Goal: Complete application form: Complete application form

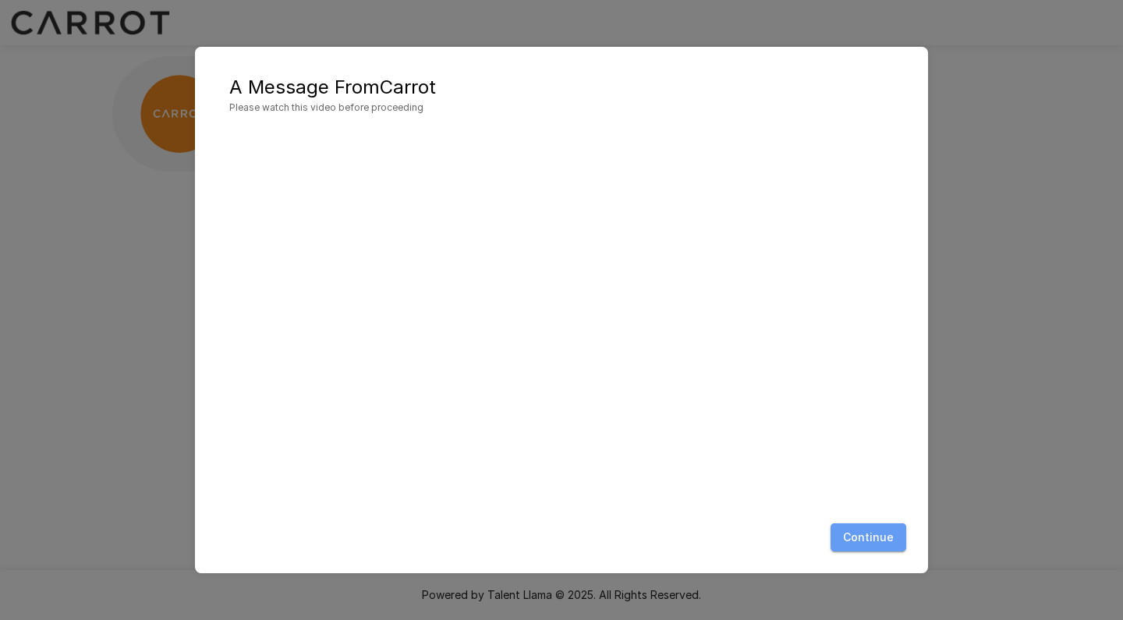
click at [887, 543] on button "Continue" at bounding box center [868, 537] width 76 height 29
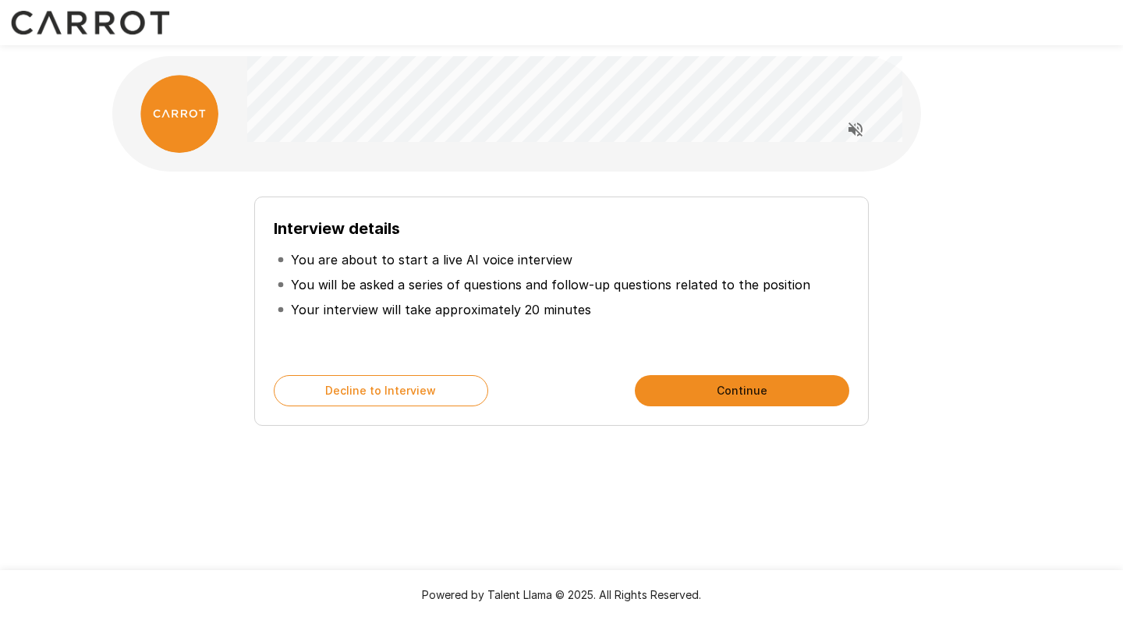
click at [707, 384] on button "Continue" at bounding box center [742, 390] width 214 height 31
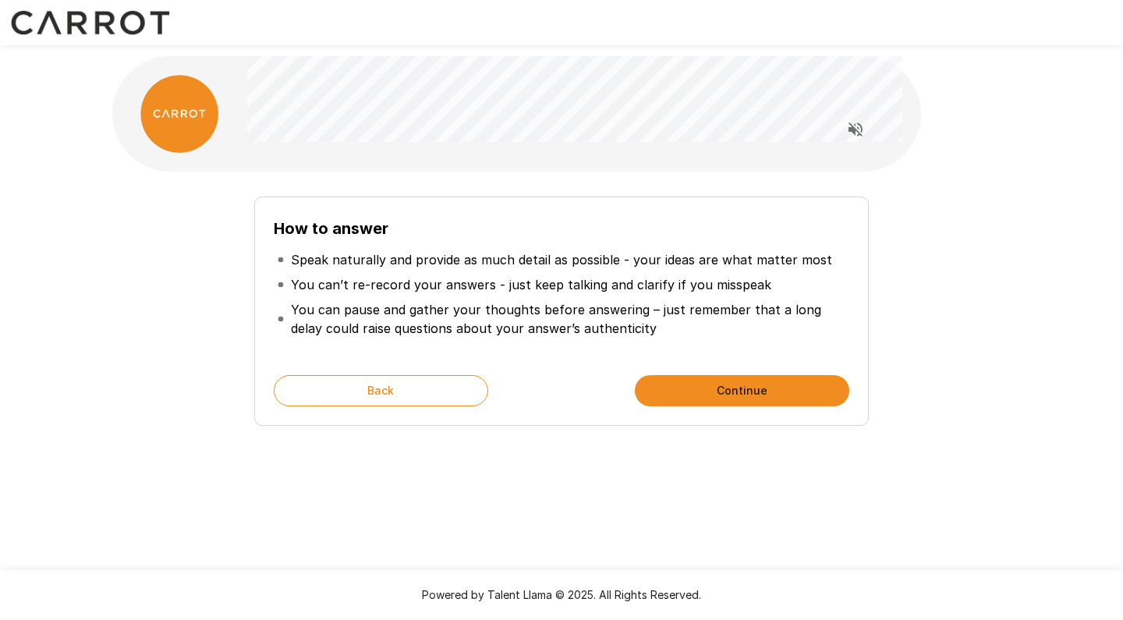
click at [707, 384] on button "Continue" at bounding box center [742, 390] width 214 height 31
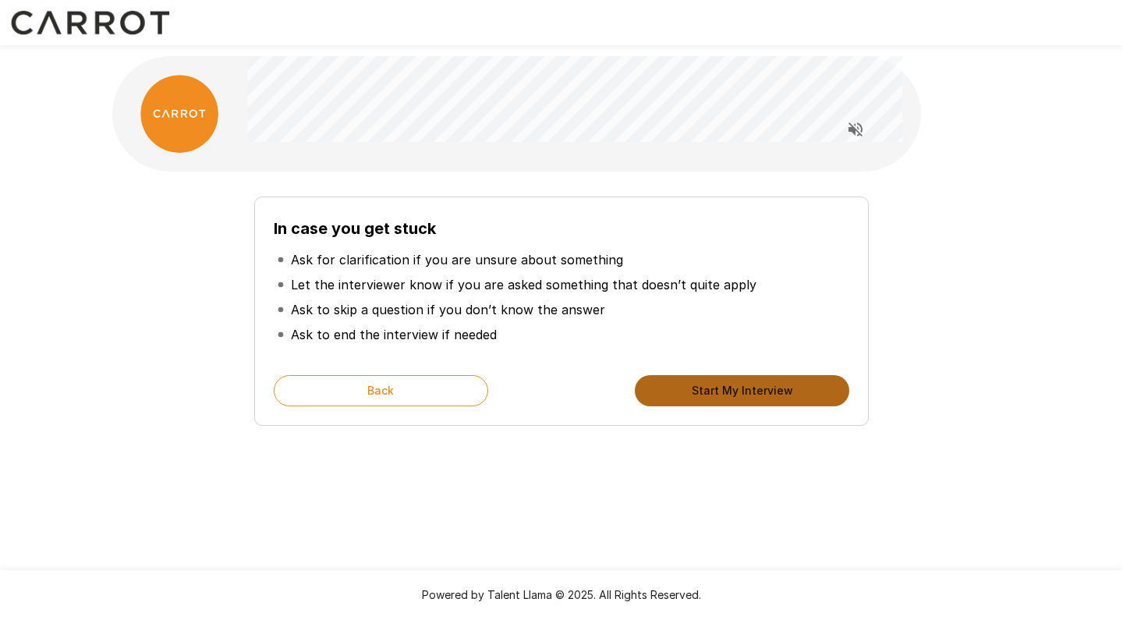
click at [707, 384] on button "Start My Interview" at bounding box center [742, 390] width 214 height 31
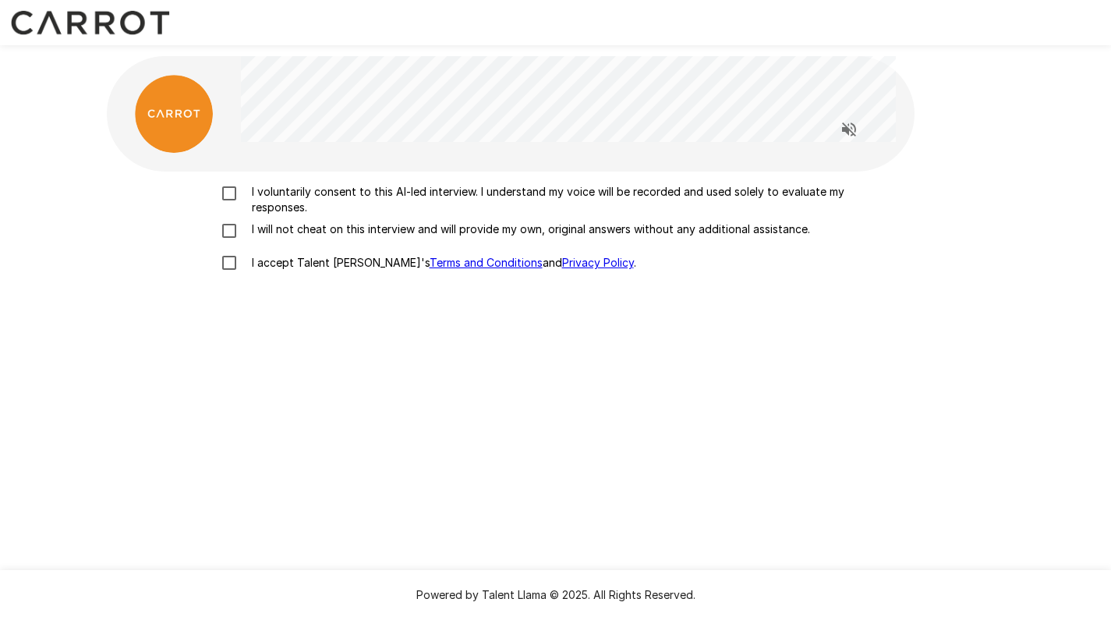
click at [299, 197] on p "I voluntarily consent to this AI-led interview. I understand my voice will be r…" at bounding box center [572, 199] width 653 height 31
click at [278, 231] on p "I will not cheat on this interview and will provide my own, original answers wi…" at bounding box center [528, 229] width 565 height 16
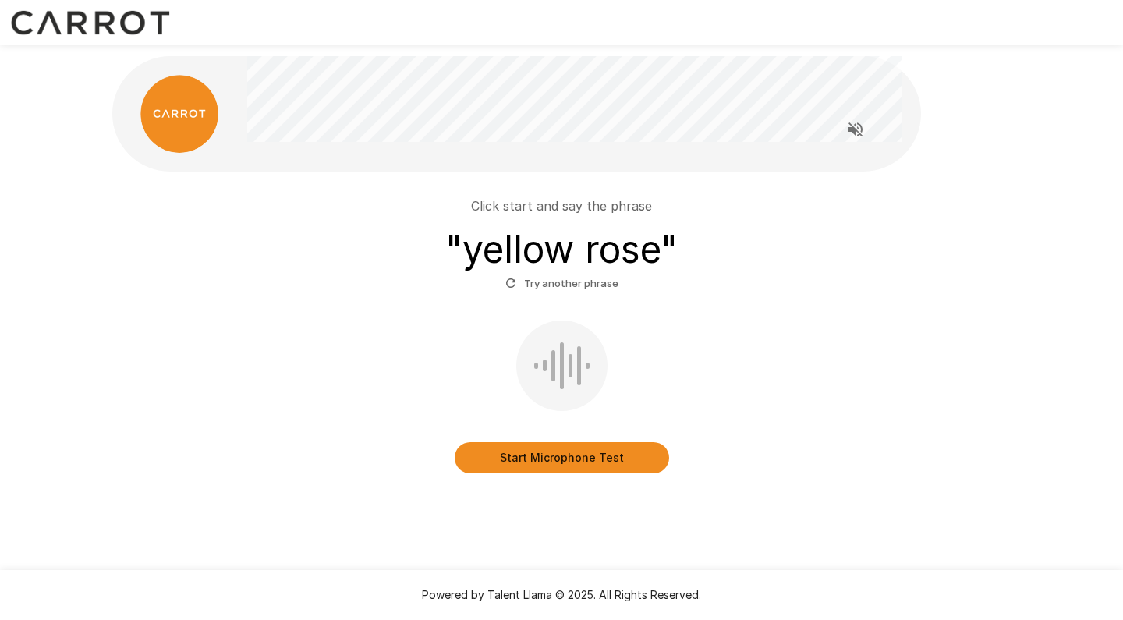
click at [554, 453] on button "Start Microphone Test" at bounding box center [562, 457] width 214 height 31
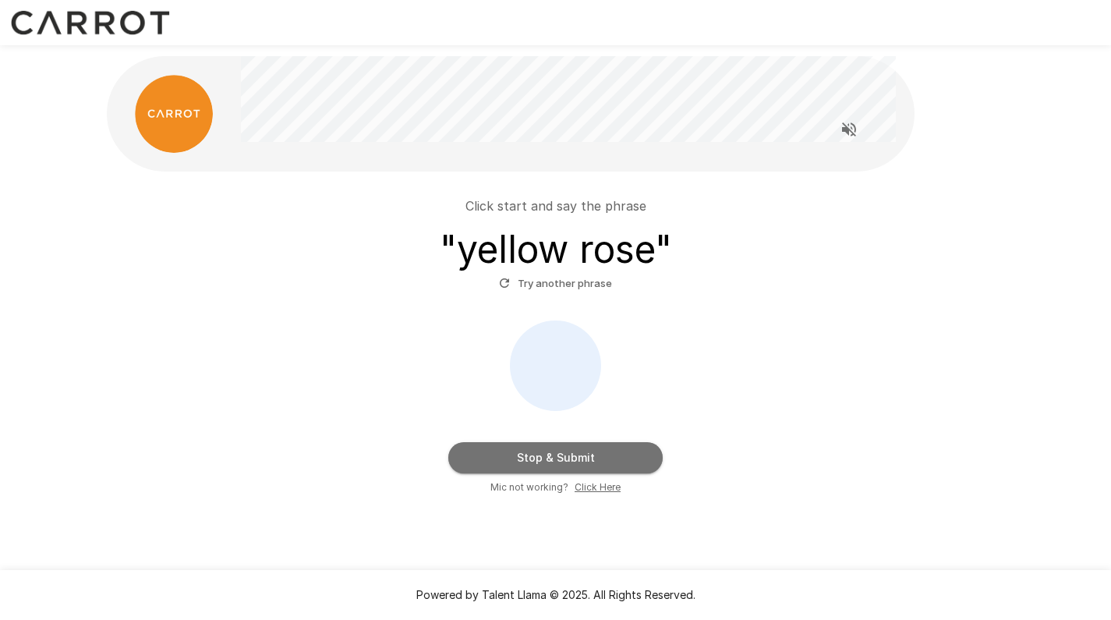
click at [554, 453] on button "Stop & Submit" at bounding box center [555, 457] width 214 height 31
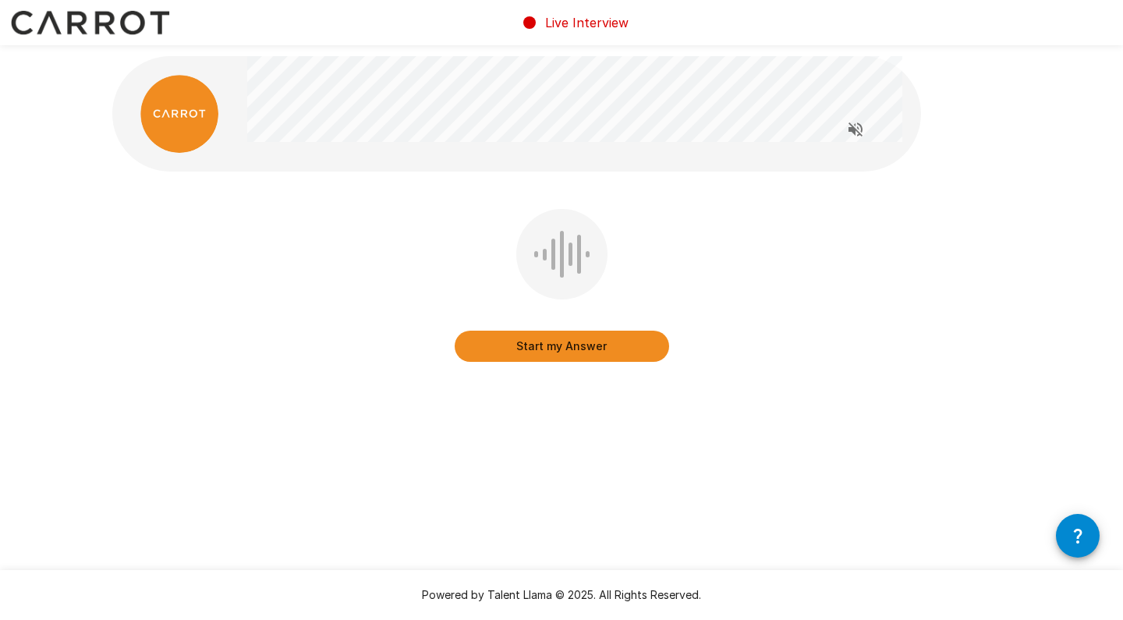
click at [574, 352] on button "Start my Answer" at bounding box center [562, 346] width 214 height 31
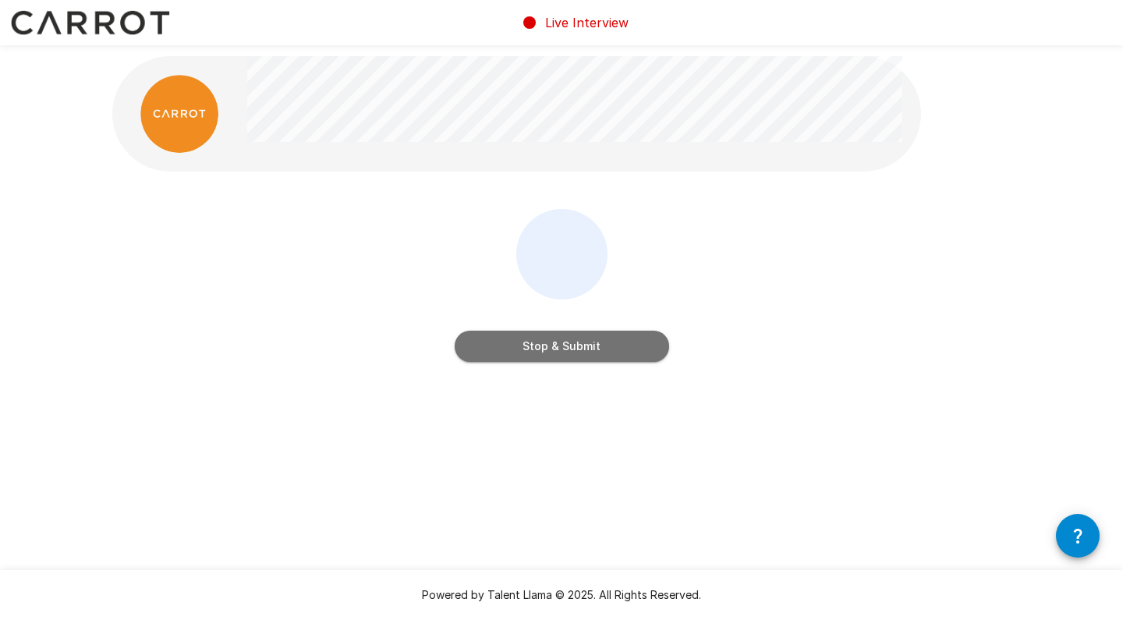
click at [574, 352] on button "Stop & Submit" at bounding box center [562, 346] width 214 height 31
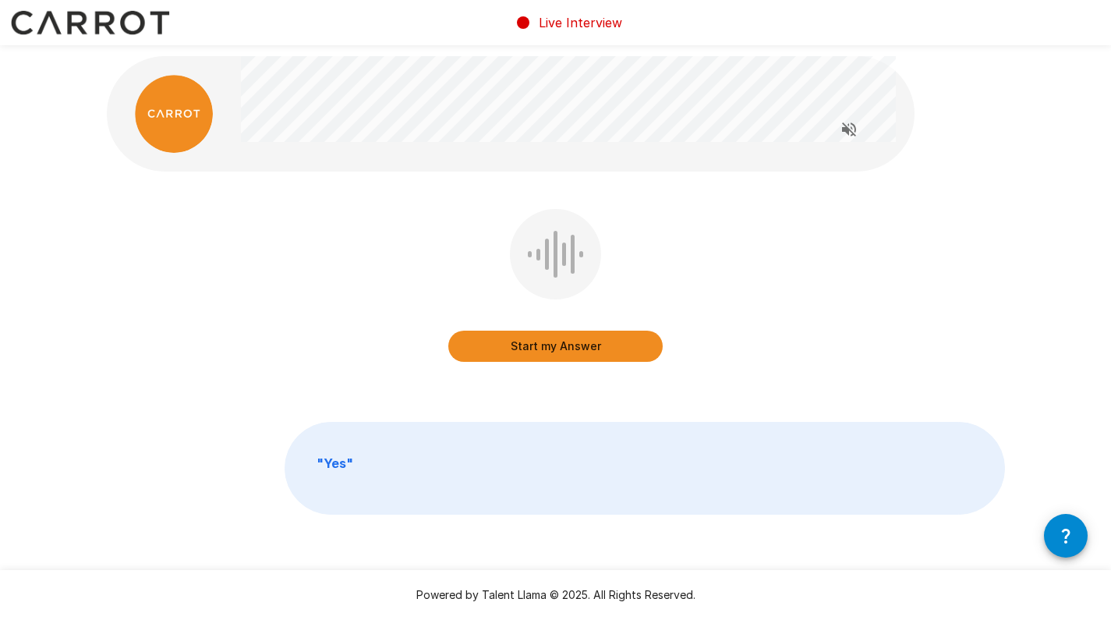
click at [568, 344] on button "Start my Answer" at bounding box center [555, 346] width 214 height 31
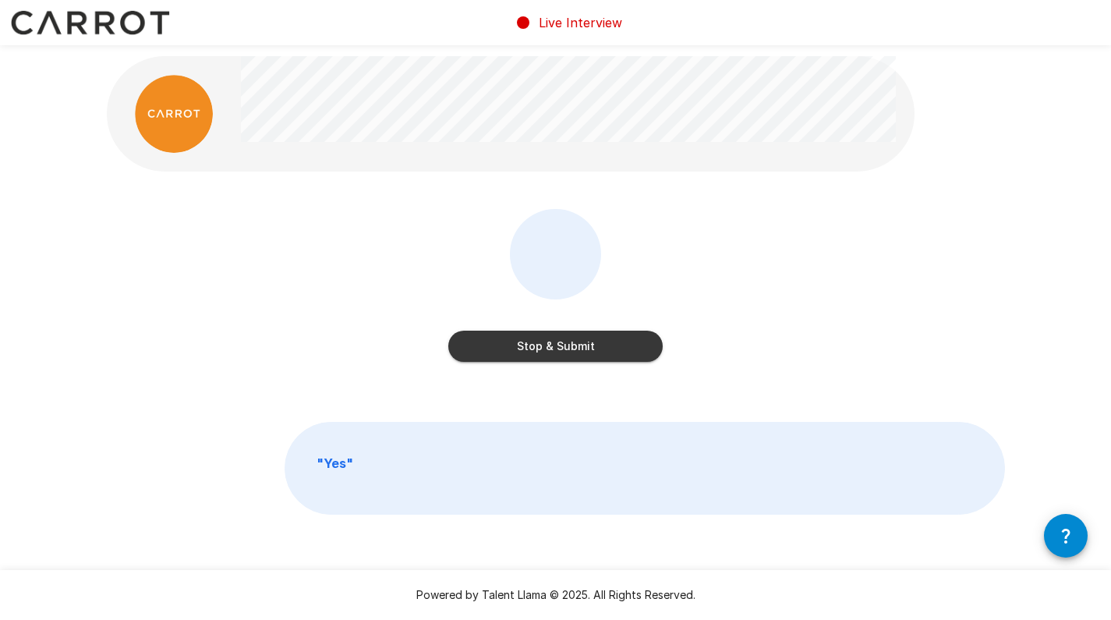
click at [568, 344] on button "Stop & Submit" at bounding box center [555, 346] width 214 height 31
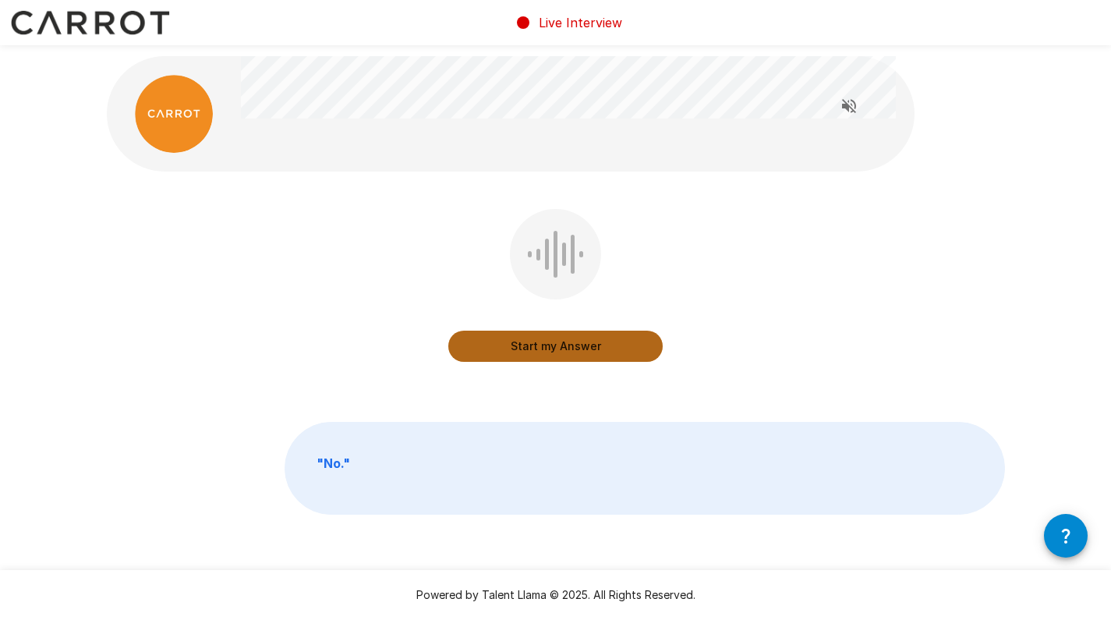
click at [568, 344] on button "Start my Answer" at bounding box center [555, 346] width 214 height 31
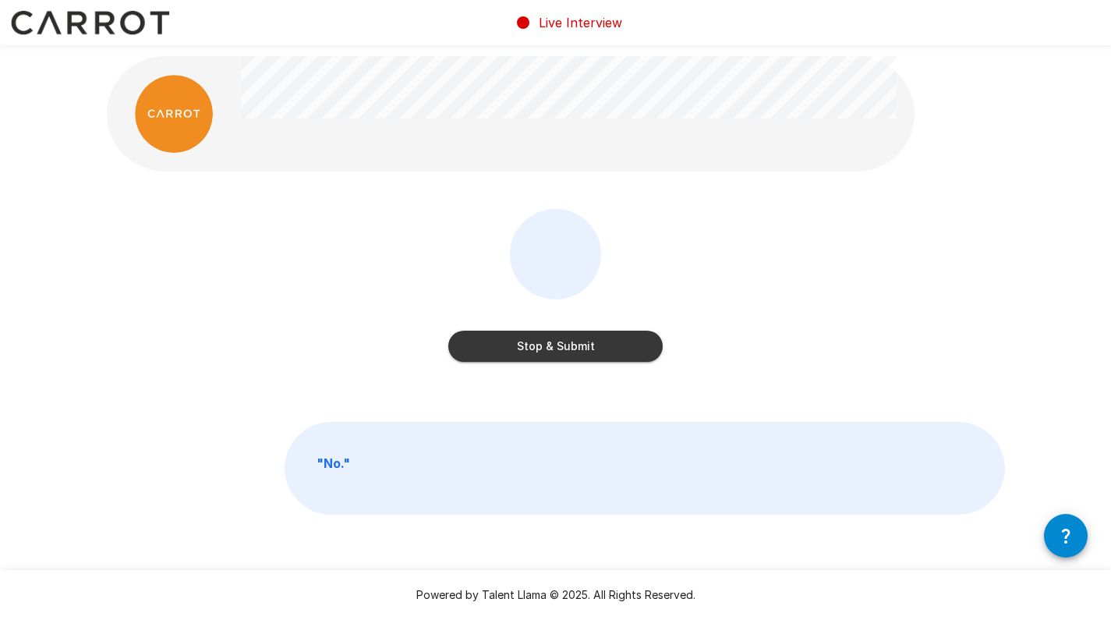
click at [568, 344] on button "Stop & Submit" at bounding box center [555, 346] width 214 height 31
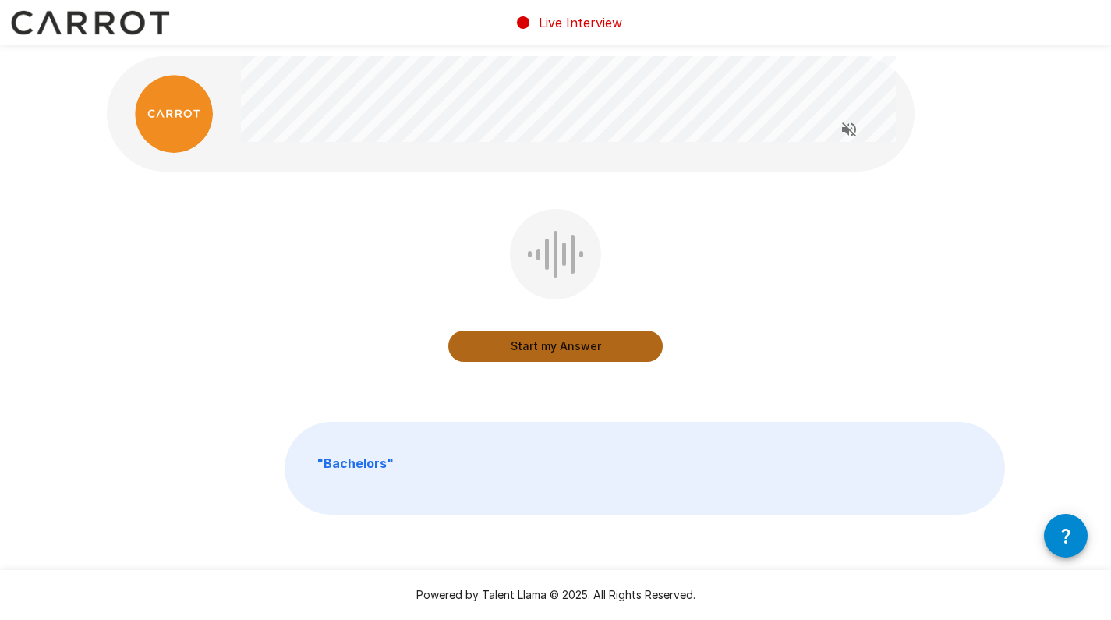
click at [563, 345] on button "Start my Answer" at bounding box center [555, 346] width 214 height 31
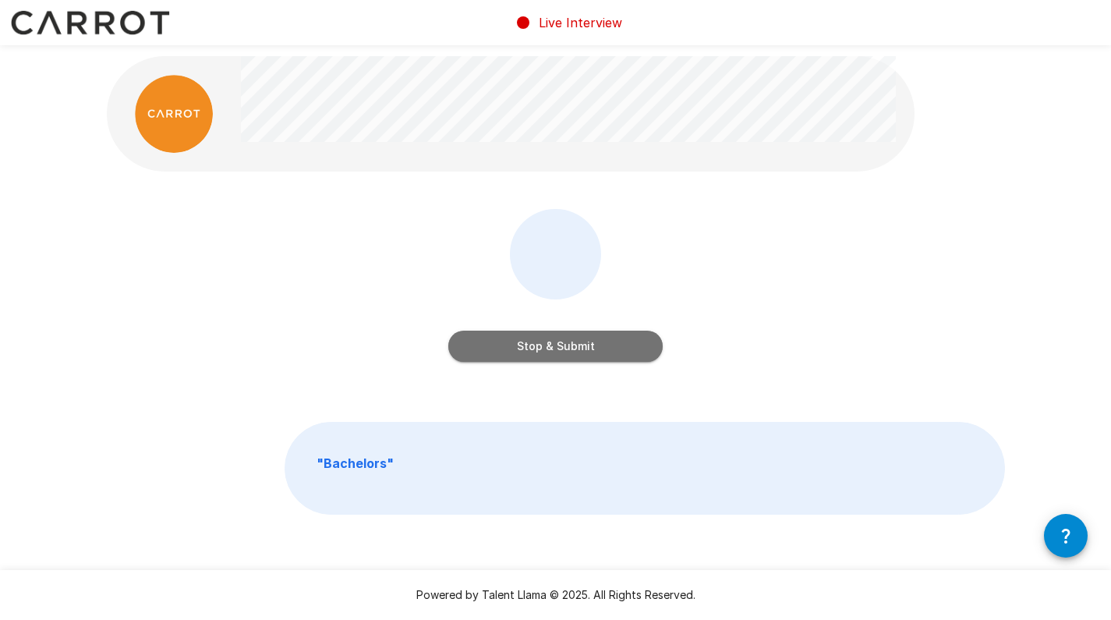
click at [563, 345] on button "Stop & Submit" at bounding box center [555, 346] width 214 height 31
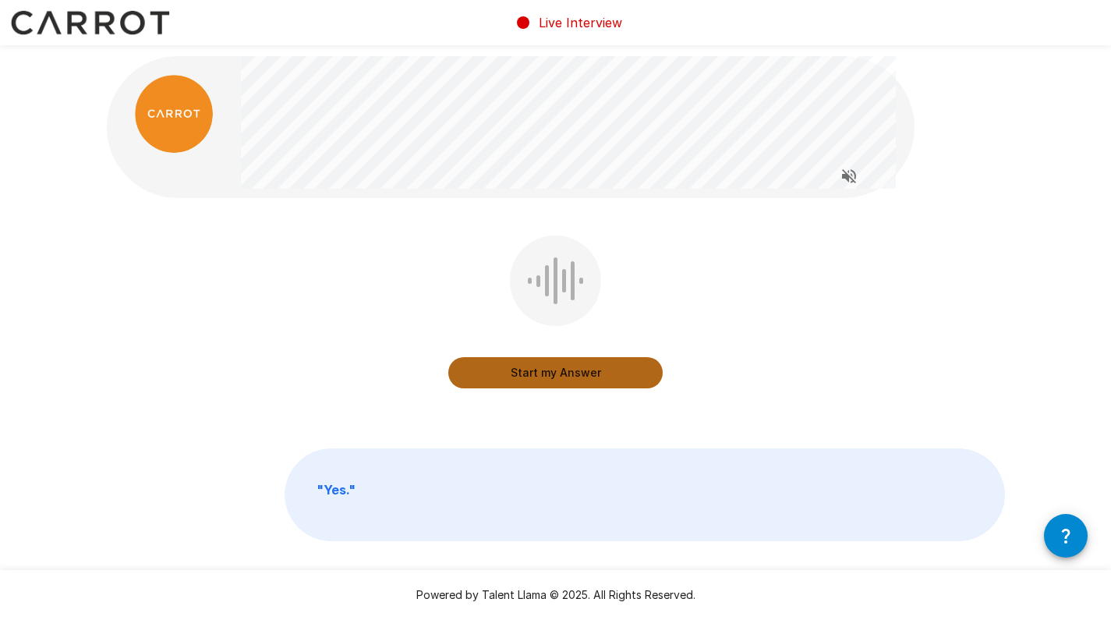
click at [547, 370] on button "Start my Answer" at bounding box center [555, 372] width 214 height 31
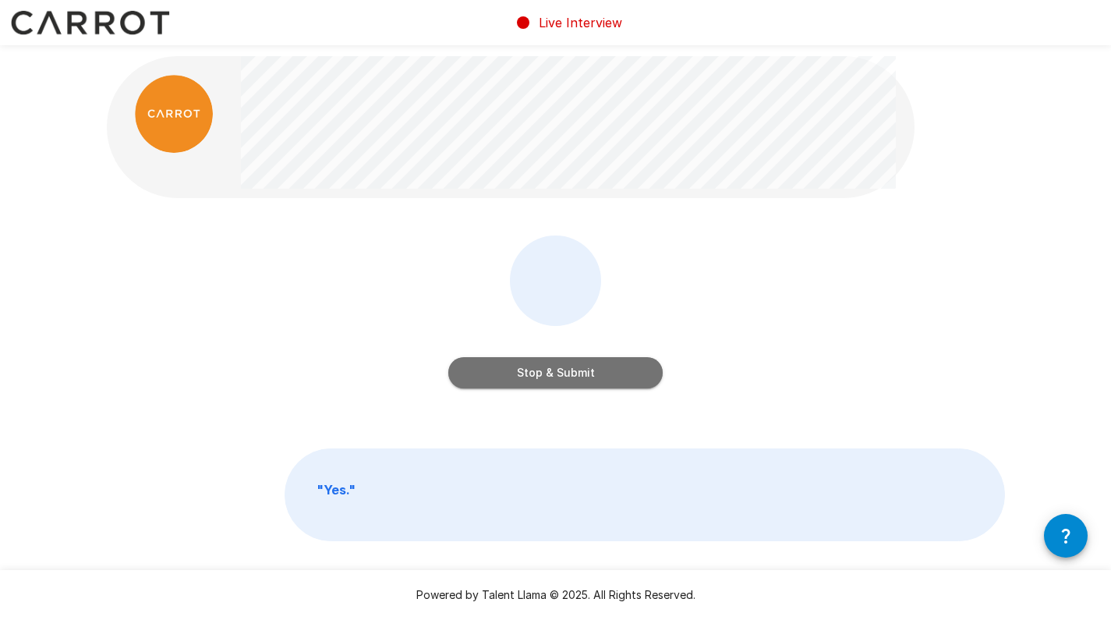
click at [547, 370] on button "Stop & Submit" at bounding box center [555, 372] width 214 height 31
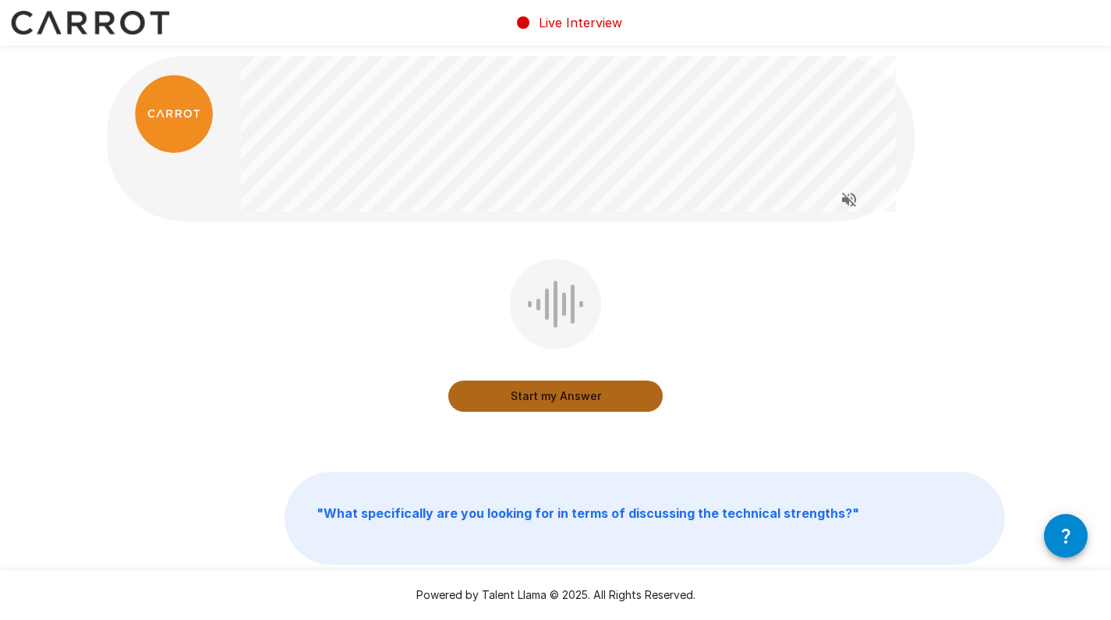
click at [538, 391] on button "Start my Answer" at bounding box center [555, 395] width 214 height 31
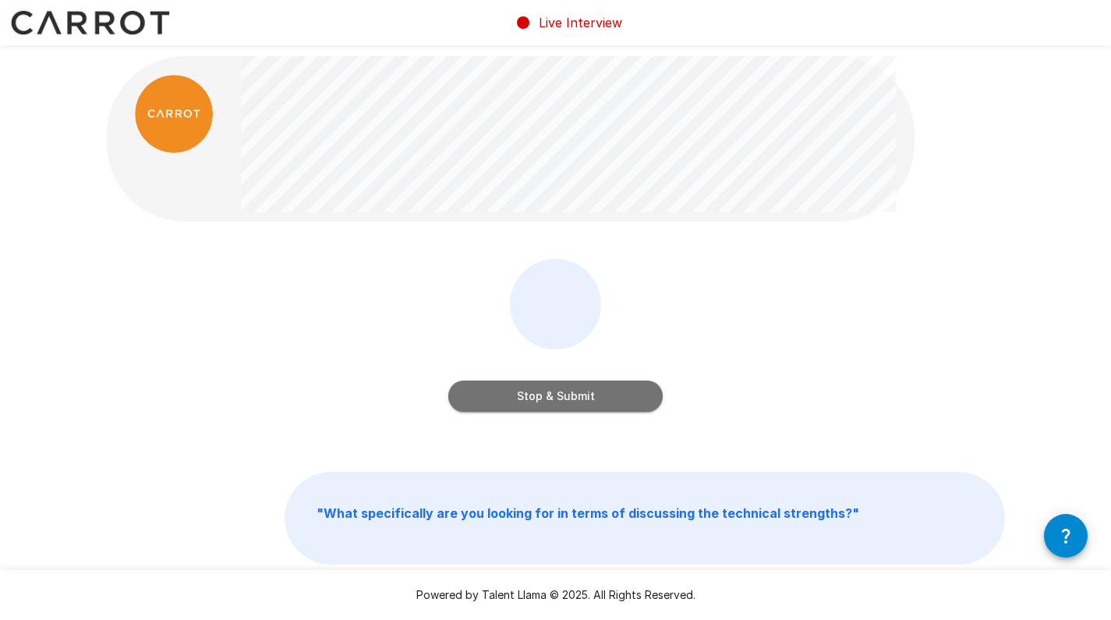
click at [561, 400] on button "Stop & Submit" at bounding box center [555, 395] width 214 height 31
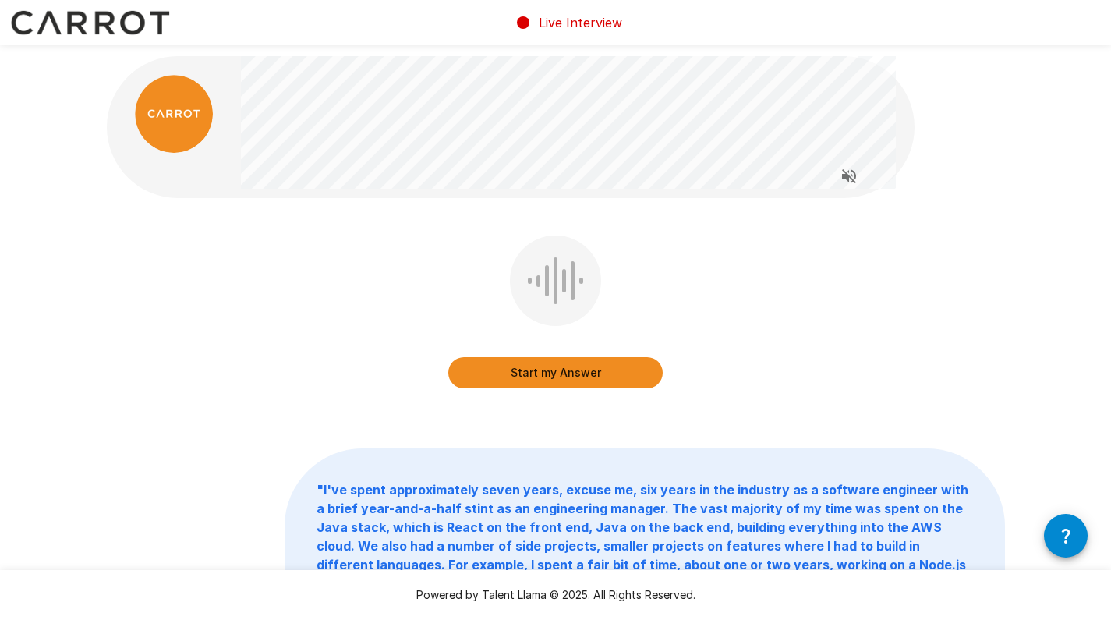
click at [547, 376] on button "Start my Answer" at bounding box center [555, 372] width 214 height 31
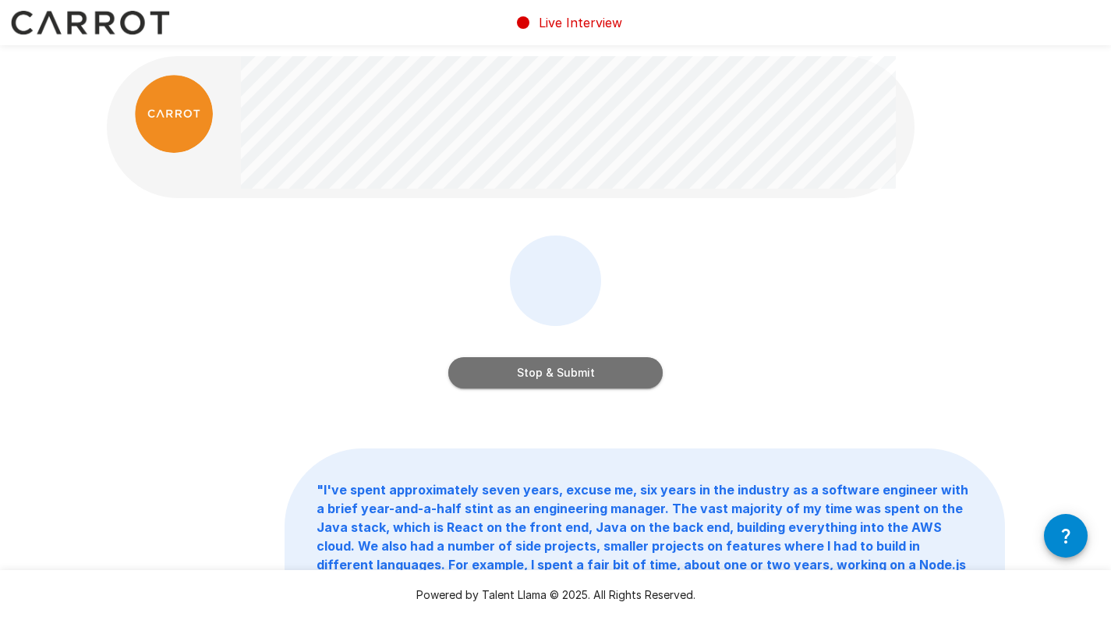
click at [547, 376] on button "Stop & Submit" at bounding box center [555, 372] width 214 height 31
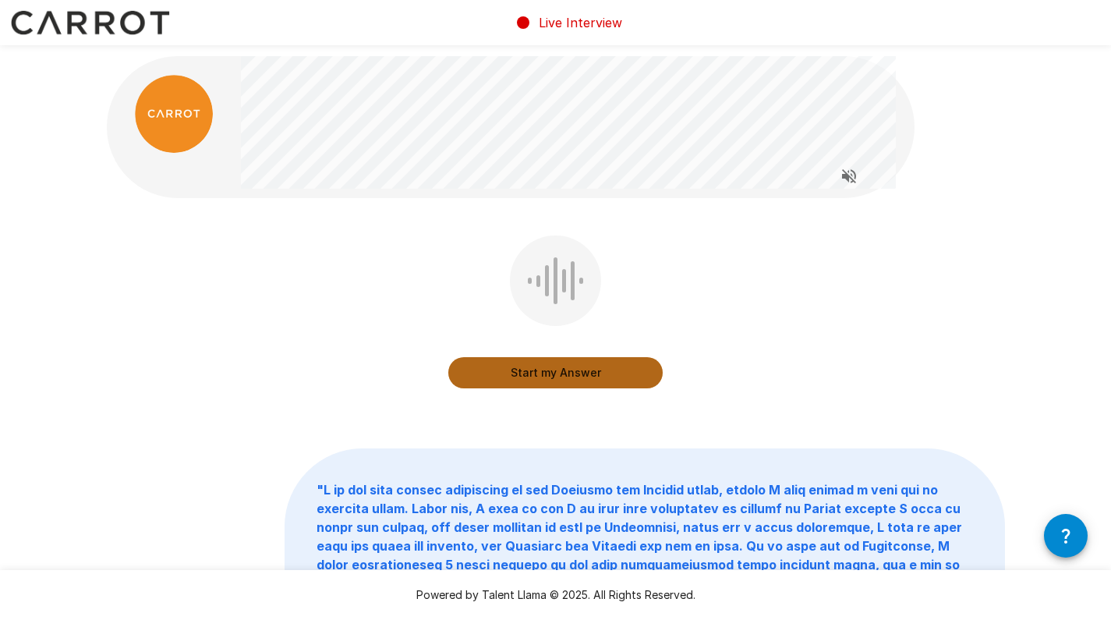
click at [551, 370] on button "Start my Answer" at bounding box center [555, 372] width 214 height 31
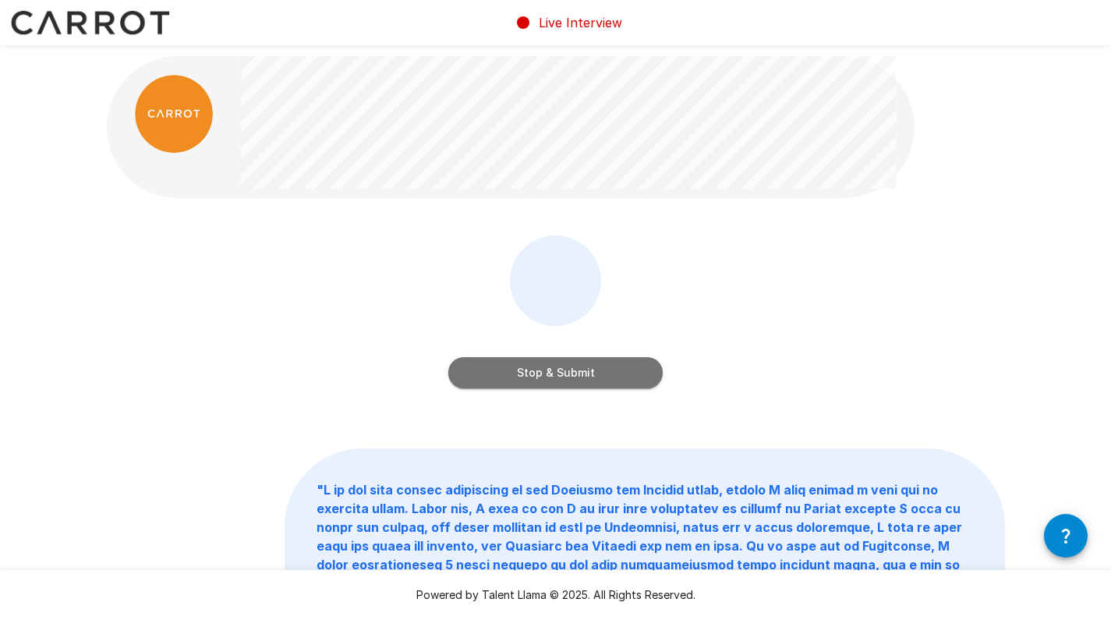
click at [563, 370] on button "Stop & Submit" at bounding box center [555, 372] width 214 height 31
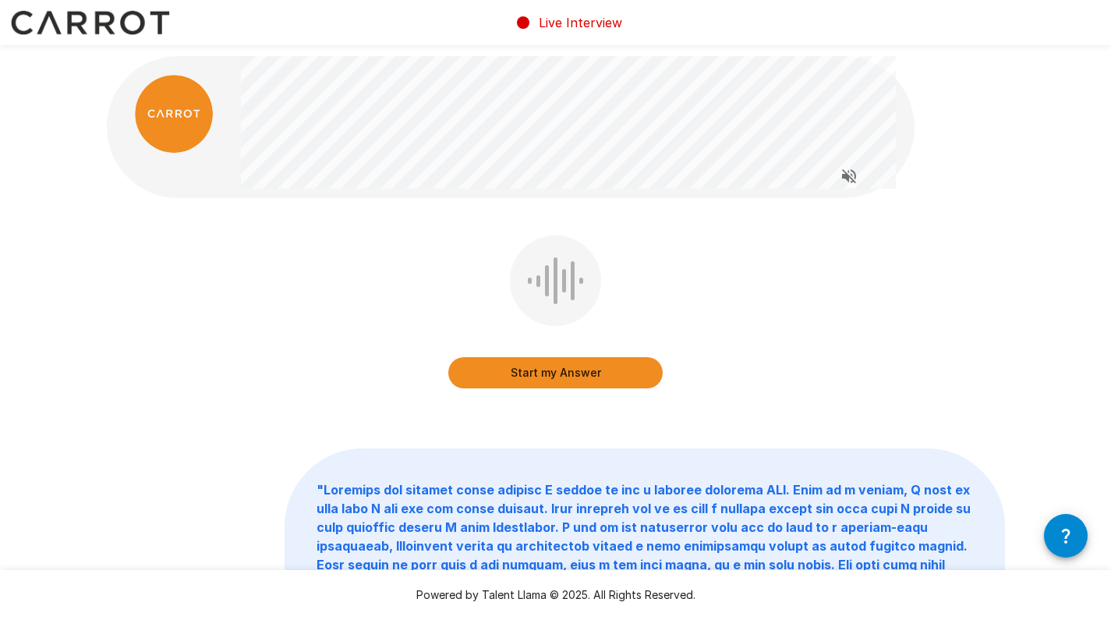
click at [554, 373] on button "Start my Answer" at bounding box center [555, 372] width 214 height 31
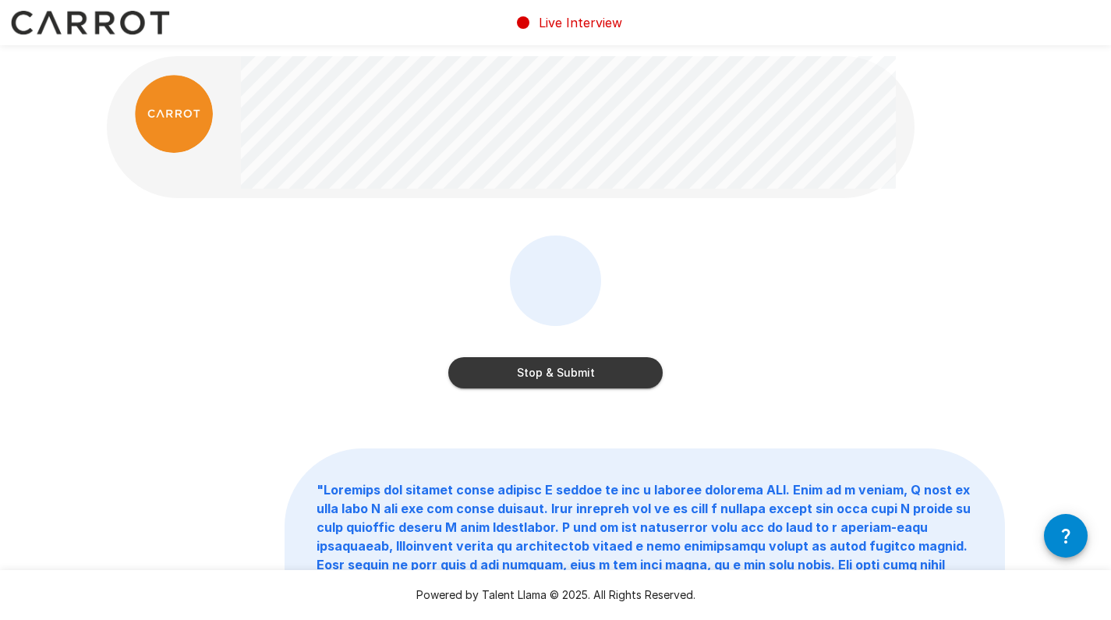
click at [554, 373] on button "Stop & Submit" at bounding box center [555, 372] width 214 height 31
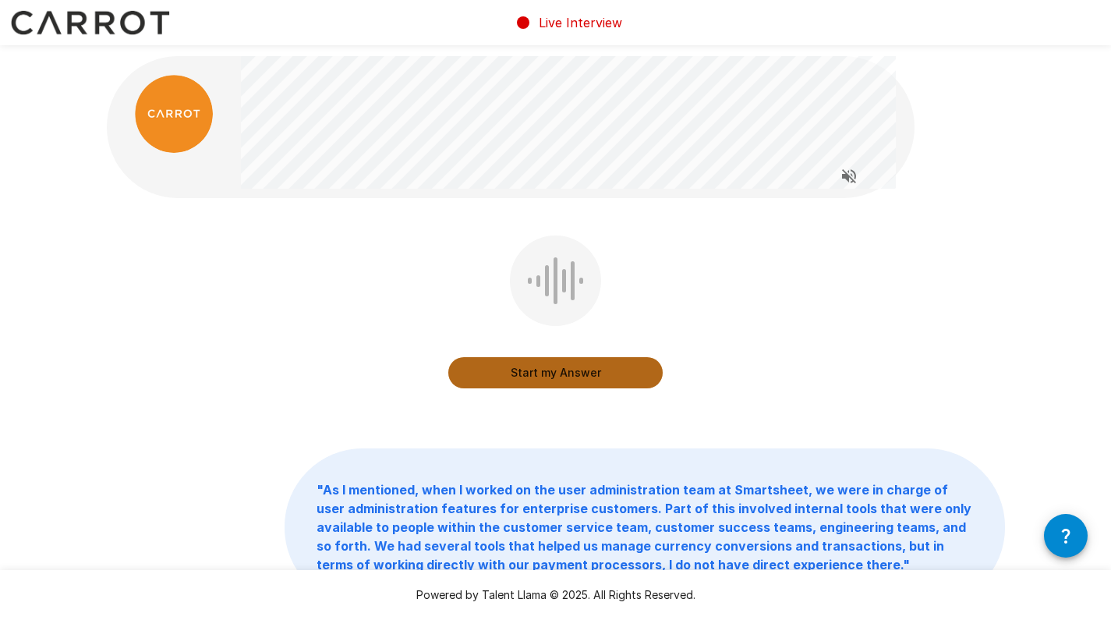
click at [554, 373] on button "Start my Answer" at bounding box center [555, 372] width 214 height 31
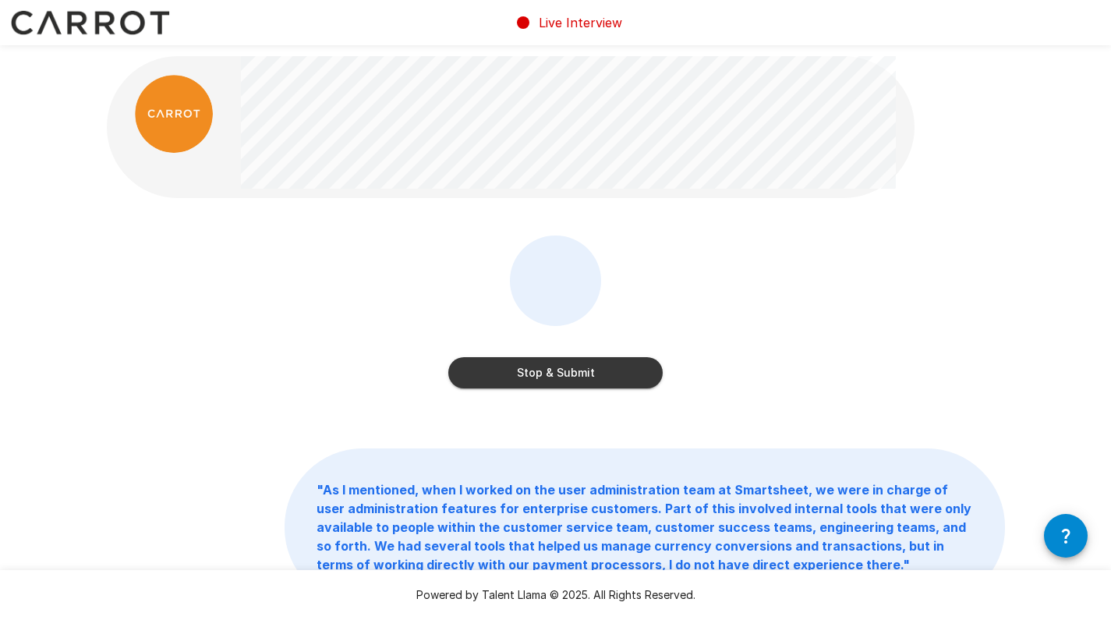
click at [554, 373] on button "Stop & Submit" at bounding box center [555, 372] width 214 height 31
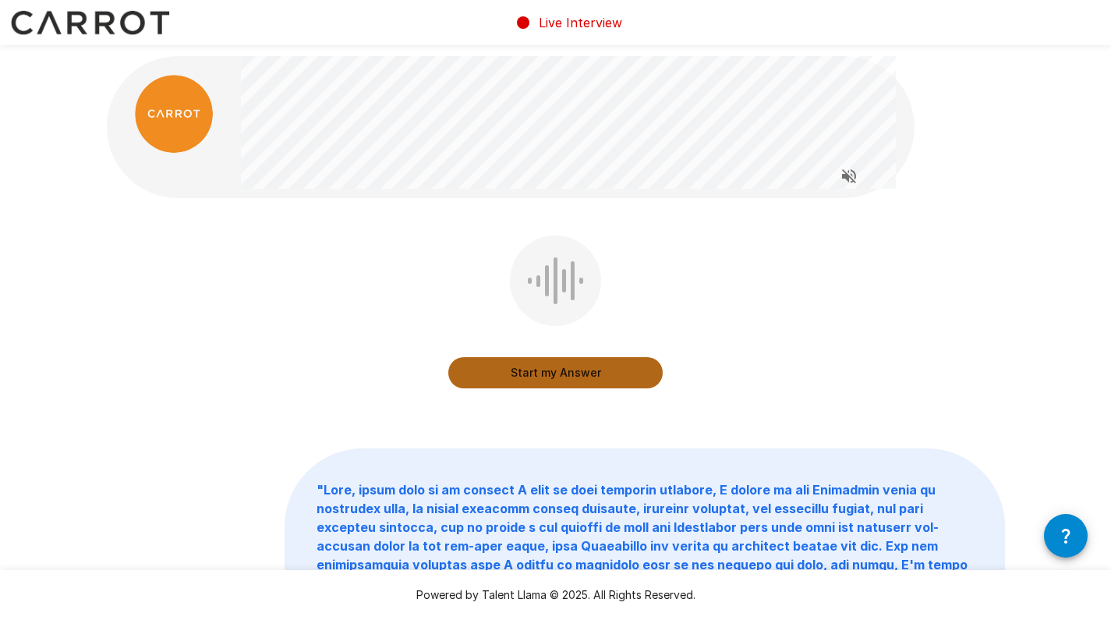
click at [554, 373] on button "Start my Answer" at bounding box center [555, 372] width 214 height 31
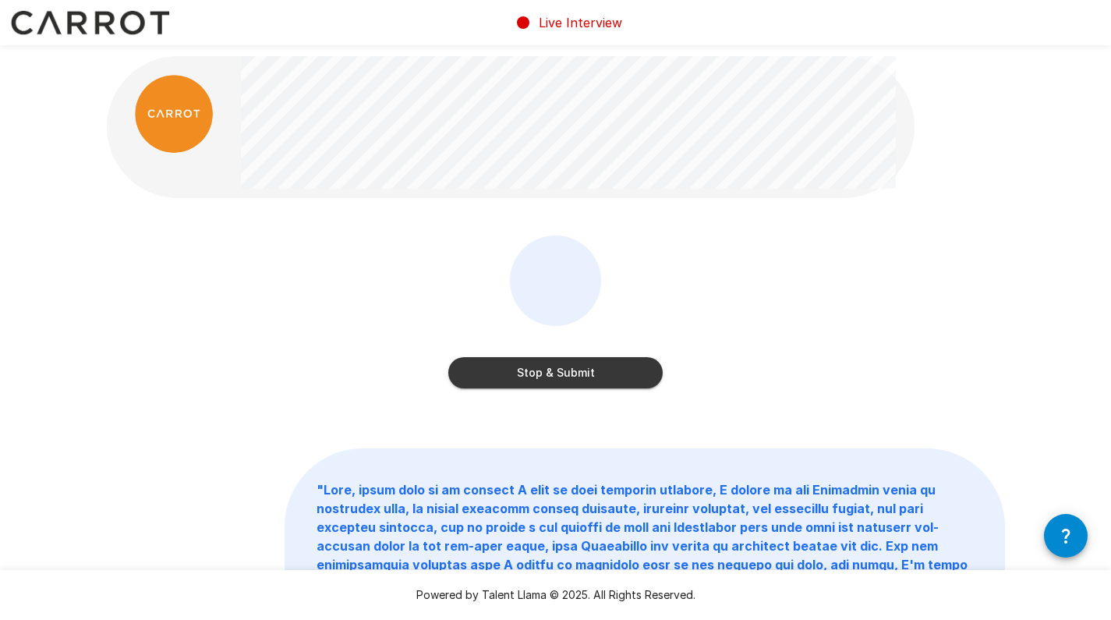
click at [554, 373] on button "Stop & Submit" at bounding box center [555, 372] width 214 height 31
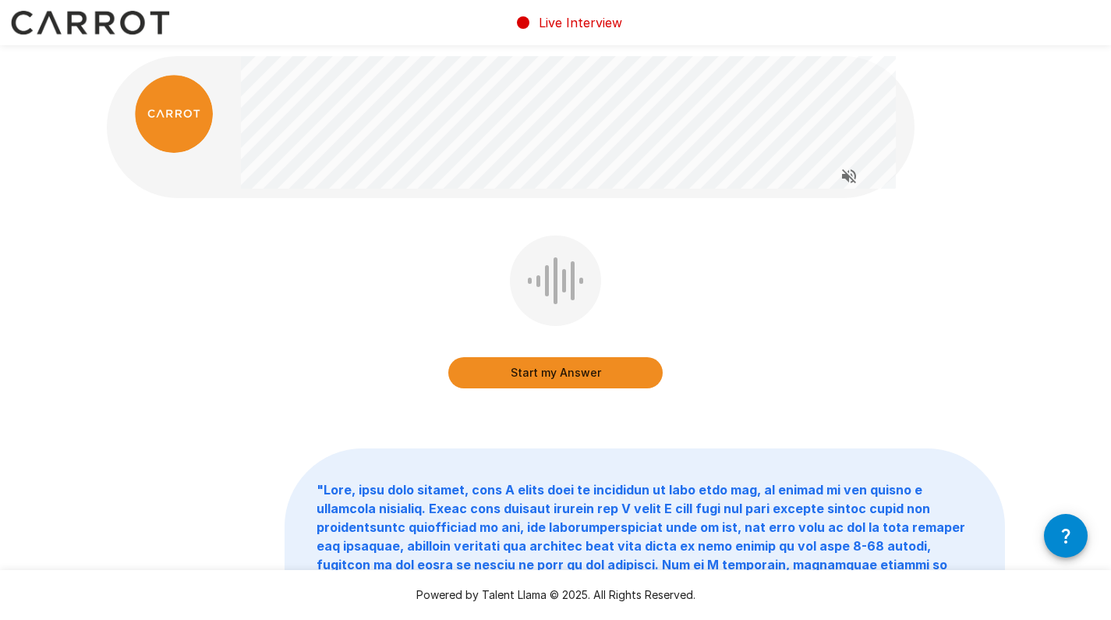
click at [553, 367] on button "Start my Answer" at bounding box center [555, 372] width 214 height 31
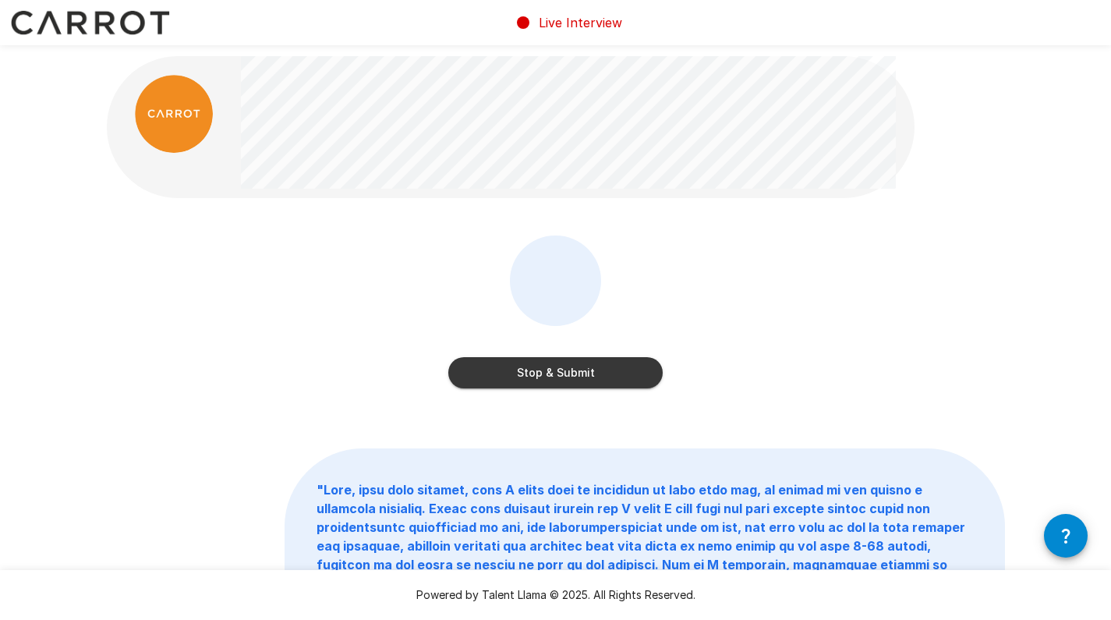
click at [552, 374] on button "Stop & Submit" at bounding box center [555, 372] width 214 height 31
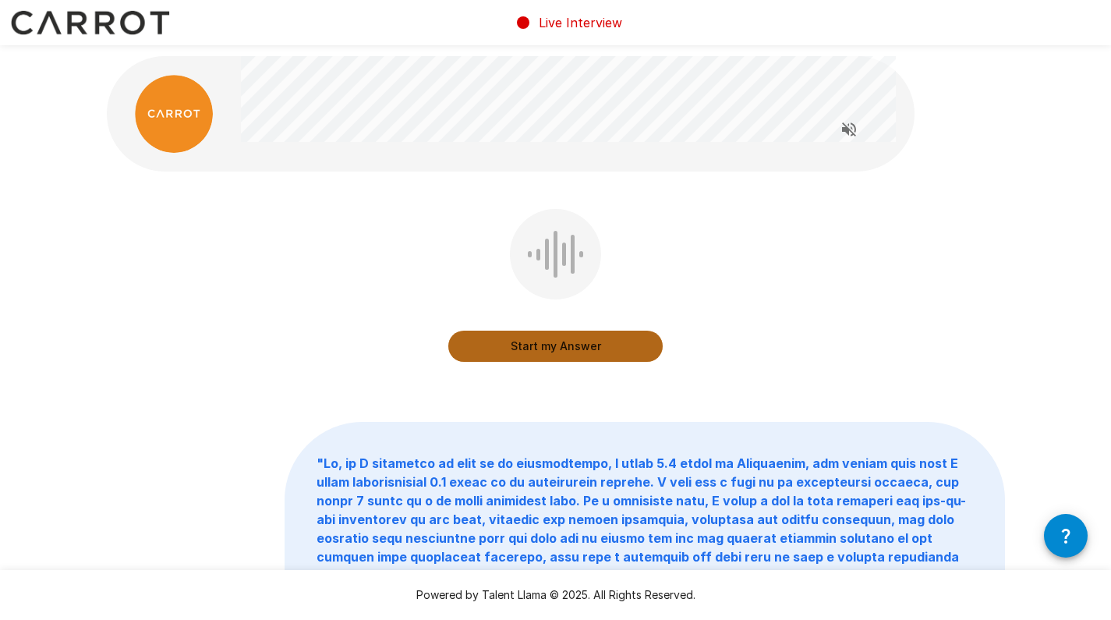
click at [566, 339] on button "Start my Answer" at bounding box center [555, 346] width 214 height 31
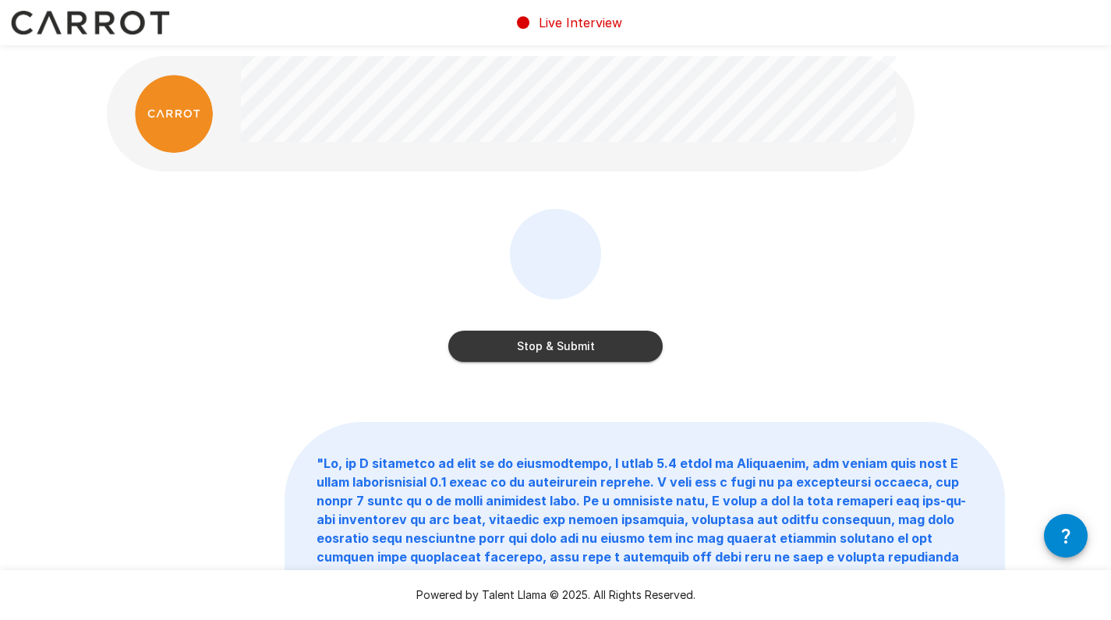
click at [542, 327] on div "Stop & Submit" at bounding box center [555, 330] width 214 height 62
click at [541, 341] on button "Stop & Submit" at bounding box center [555, 346] width 214 height 31
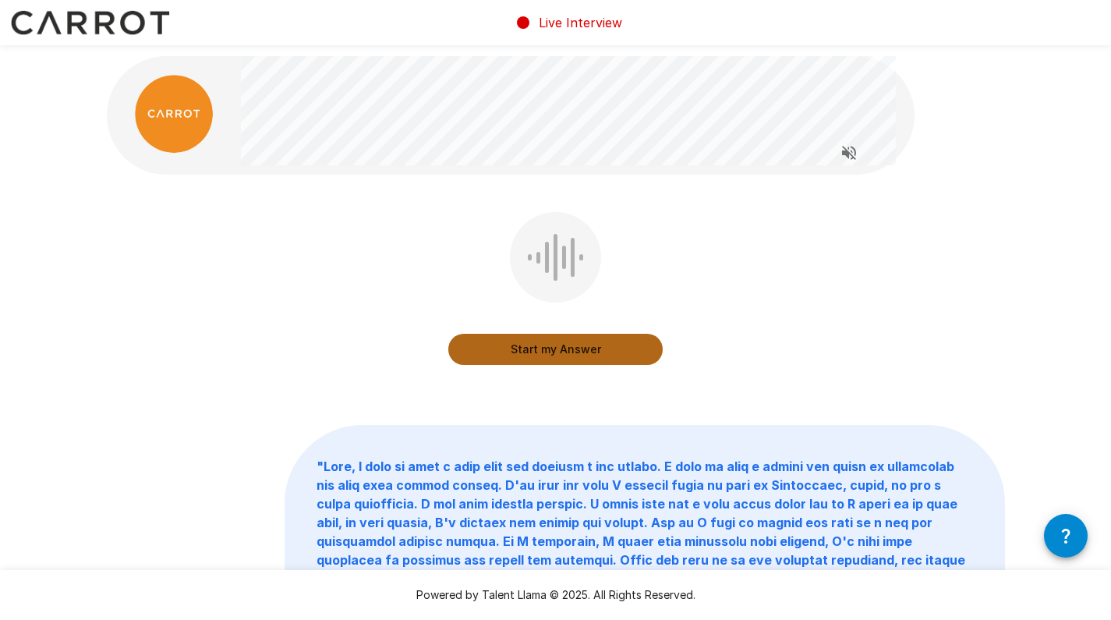
click at [540, 345] on button "Start my Answer" at bounding box center [555, 349] width 214 height 31
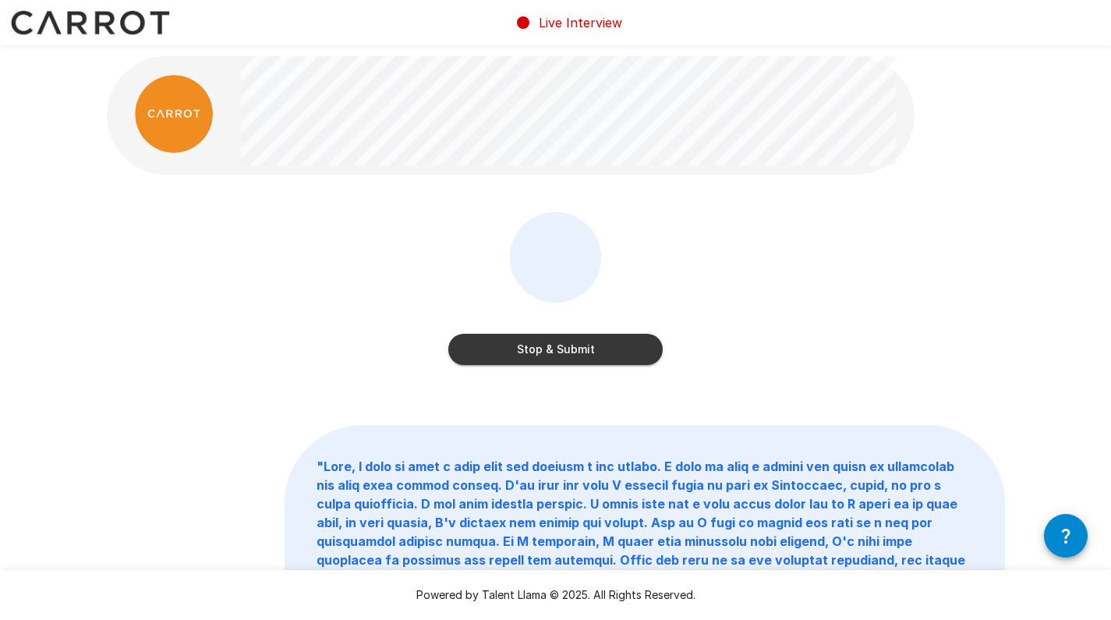
click at [531, 363] on button "Stop & Submit" at bounding box center [555, 349] width 214 height 31
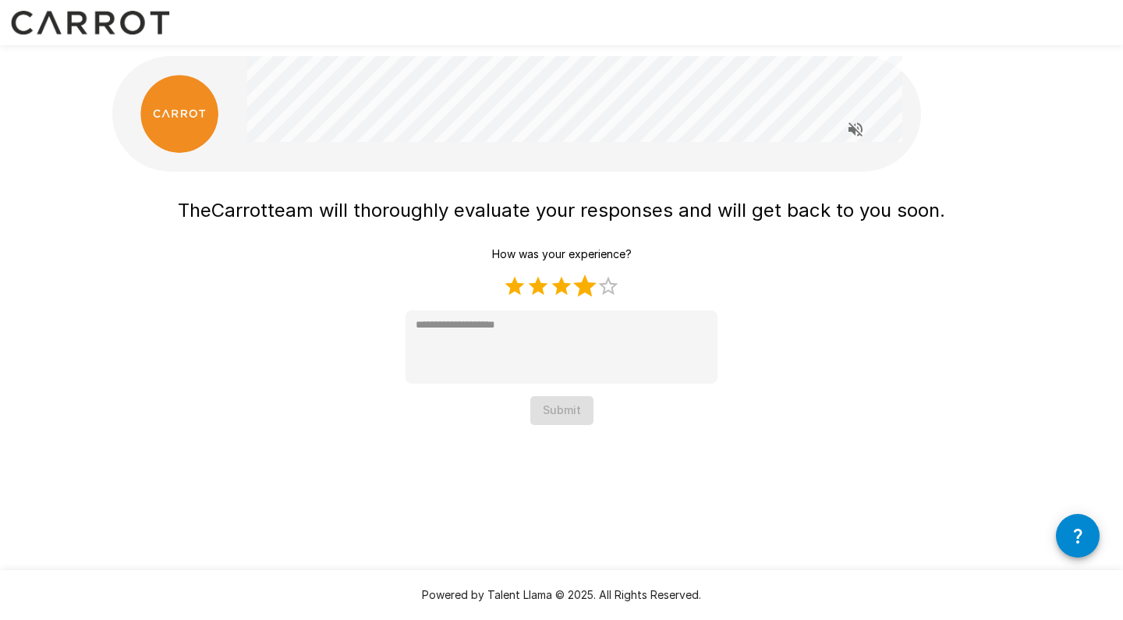
click at [584, 290] on label "4 Stars" at bounding box center [584, 285] width 23 height 23
click at [608, 286] on label "5 Stars" at bounding box center [607, 285] width 23 height 23
click at [581, 300] on div "How was your experience? 1 Star 2 Stars 3 Stars 4 Stars 5 Stars Empty * Submit" at bounding box center [561, 332] width 312 height 185
click at [583, 288] on label "4 Stars" at bounding box center [584, 285] width 23 height 23
type textarea "*"
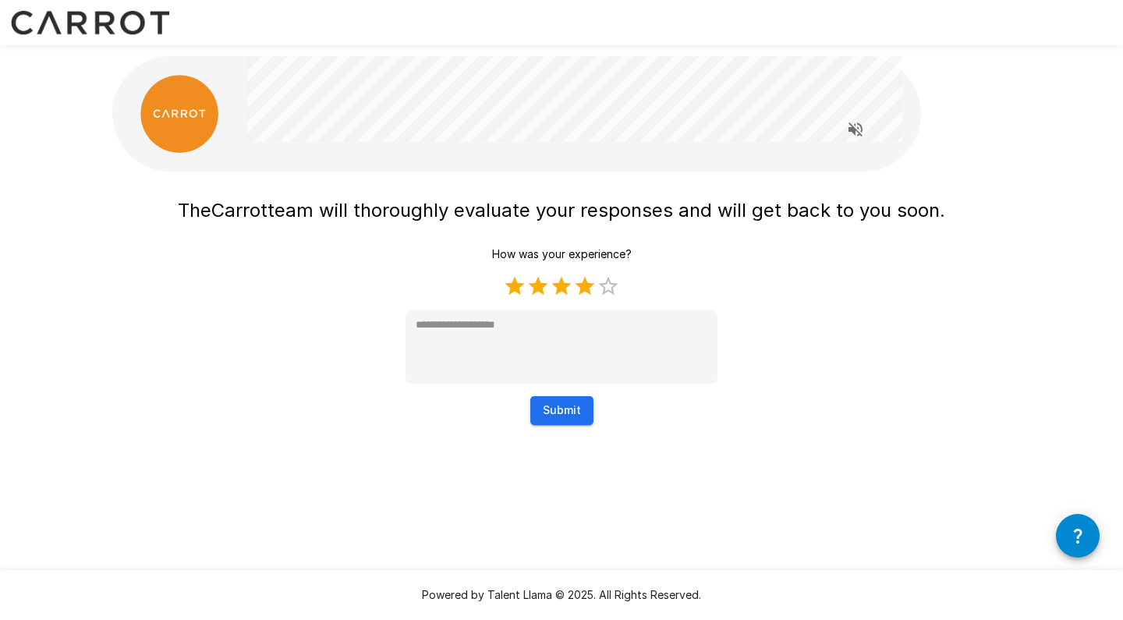
click at [560, 416] on button "Submit" at bounding box center [561, 410] width 63 height 29
